Goal: Find specific page/section: Find specific page/section

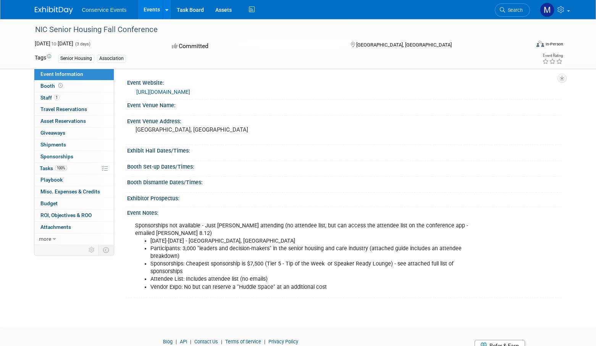
drag, startPoint x: 163, startPoint y: 31, endPoint x: 18, endPoint y: 31, distance: 145.1
click at [17, 31] on div "NIC Senior Housing Fall Conference [DATE] to [DATE] (3 days) [DATE] to [DATE] C…" at bounding box center [298, 44] width 596 height 50
copy div "NIC Senior Housing Fall Conference"
click at [138, 58] on div "Senior Housing Association" at bounding box center [266, 58] width 416 height 8
click at [65, 97] on link "1 Staff 1" at bounding box center [73, 97] width 79 height 11
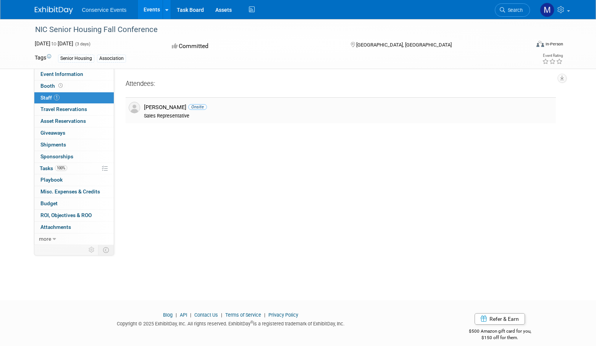
drag, startPoint x: 177, startPoint y: 108, endPoint x: 144, endPoint y: 108, distance: 32.5
click at [144, 108] on div "[PERSON_NAME] Onsite" at bounding box center [348, 107] width 409 height 7
copy div "[PERSON_NAME]"
drag, startPoint x: 388, startPoint y: 43, endPoint x: 357, endPoint y: 44, distance: 30.6
click at [357, 44] on div "[GEOGRAPHIC_DATA], [GEOGRAPHIC_DATA]" at bounding box center [412, 44] width 124 height 9
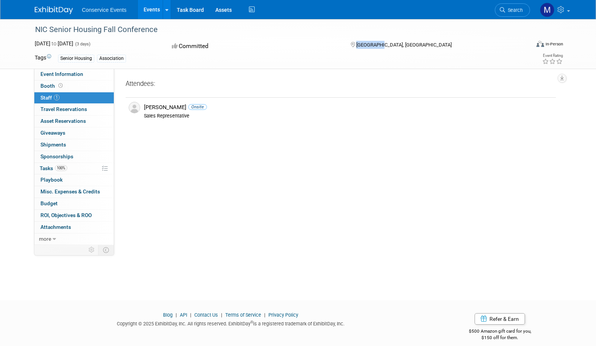
copy span "[GEOGRAPHIC_DATA], [GEOGRAPHIC_DATA]"
